Goal: Transaction & Acquisition: Purchase product/service

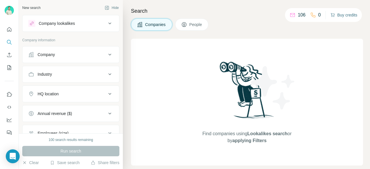
click at [339, 13] on button "Buy credits" at bounding box center [343, 15] width 27 height 8
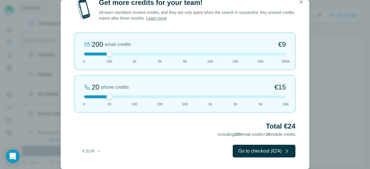
click at [134, 96] on div at bounding box center [185, 96] width 202 height 3
click at [112, 97] on div at bounding box center [185, 96] width 202 height 3
click at [120, 97] on div at bounding box center [185, 96] width 202 height 3
drag, startPoint x: 110, startPoint y: 96, endPoint x: 115, endPoint y: 96, distance: 4.6
click at [115, 96] on div at bounding box center [185, 96] width 202 height 3
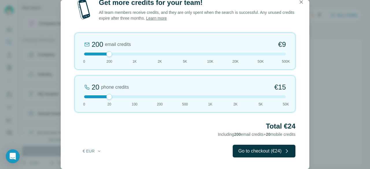
click at [121, 98] on div at bounding box center [185, 96] width 202 height 3
click at [124, 97] on div at bounding box center [185, 96] width 202 height 3
click at [117, 97] on div at bounding box center [185, 96] width 202 height 3
drag, startPoint x: 108, startPoint y: 52, endPoint x: 80, endPoint y: 55, distance: 28.5
click at [80, 55] on div "0 email credits €0 0 200 1K 2K 5K 10K 20K 50K 500K" at bounding box center [185, 51] width 221 height 37
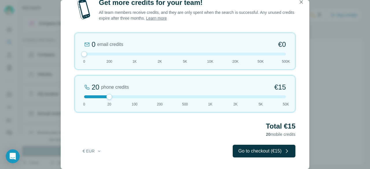
click at [135, 97] on div at bounding box center [185, 96] width 202 height 3
click at [110, 97] on div at bounding box center [185, 96] width 202 height 3
click at [134, 97] on div at bounding box center [185, 96] width 202 height 3
click at [110, 98] on div at bounding box center [185, 96] width 202 height 3
click at [302, 2] on icon "button" at bounding box center [301, 1] width 3 height 3
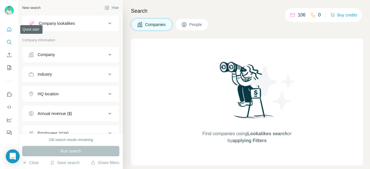
click at [9, 29] on icon "Quick start" at bounding box center [9, 30] width 6 height 6
